Goal: Task Accomplishment & Management: Manage account settings

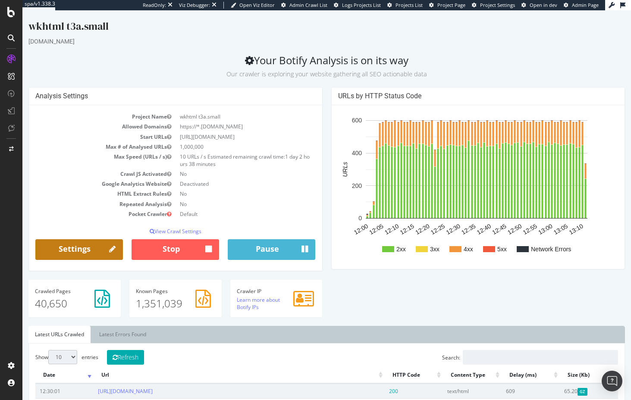
click at [95, 239] on link "Settings" at bounding box center [79, 249] width 88 height 21
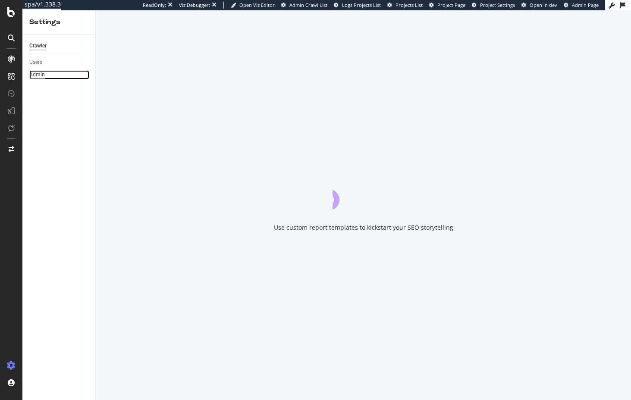
click at [31, 72] on div "Admin" at bounding box center [37, 74] width 16 height 9
